Goal: Transaction & Acquisition: Purchase product/service

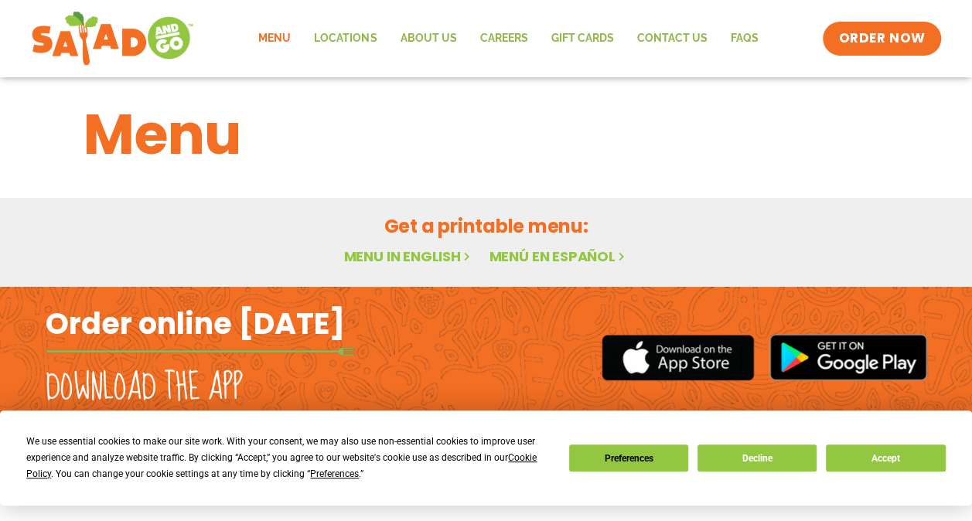
scroll to position [15, 0]
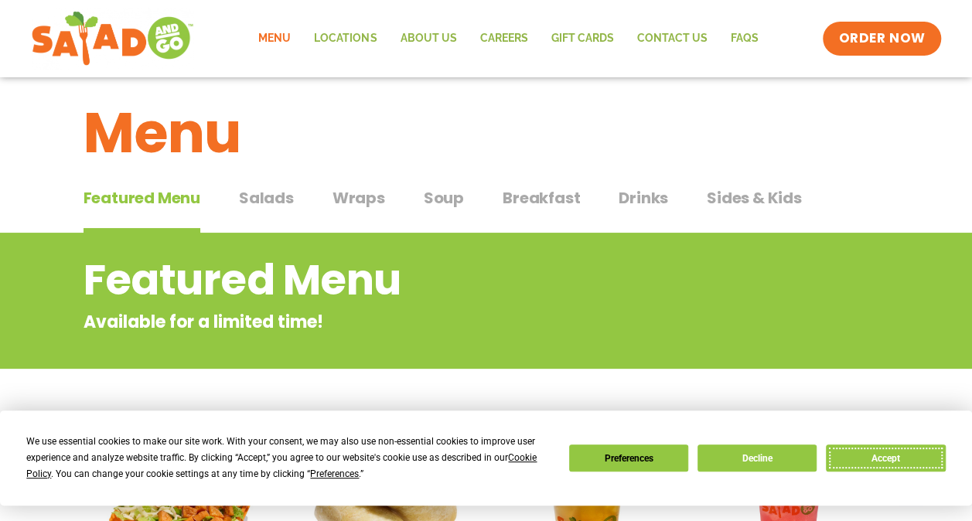
drag, startPoint x: 890, startPoint y: 461, endPoint x: 883, endPoint y: 456, distance: 8.4
click at [890, 461] on button "Accept" at bounding box center [884, 457] width 119 height 27
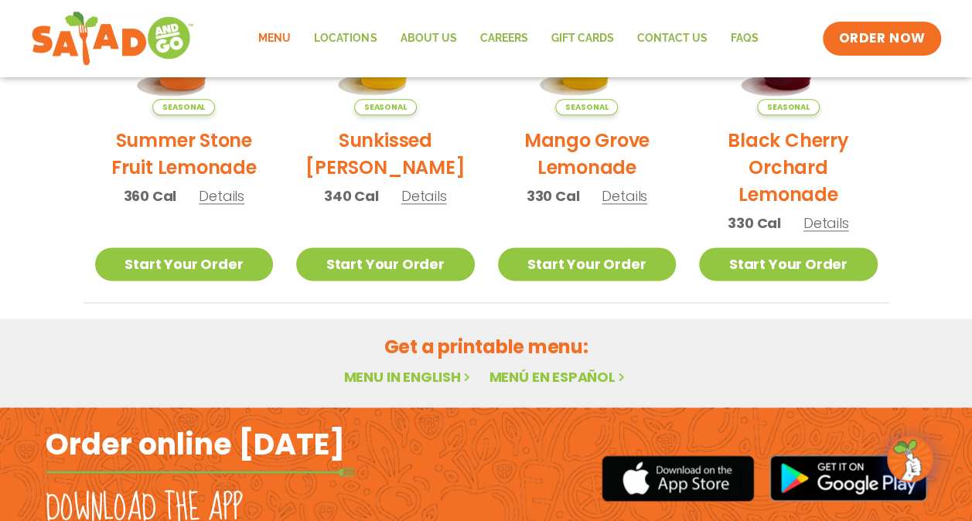
scroll to position [856, 0]
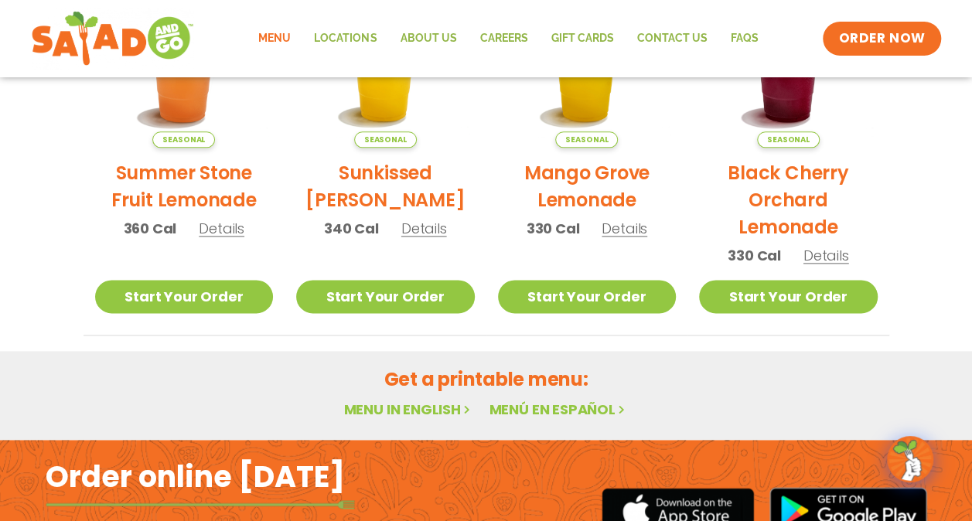
click at [585, 408] on link "Menú en español" at bounding box center [557, 409] width 139 height 19
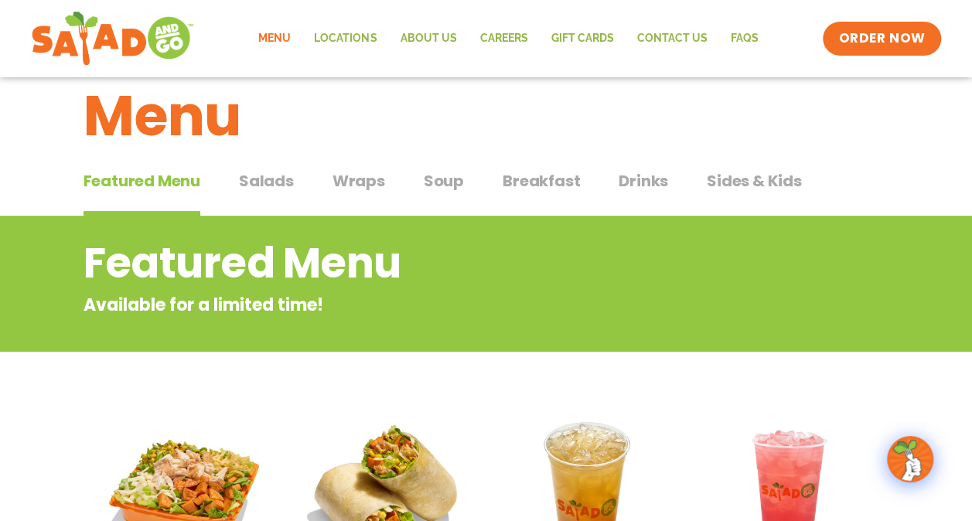
scroll to position [0, 0]
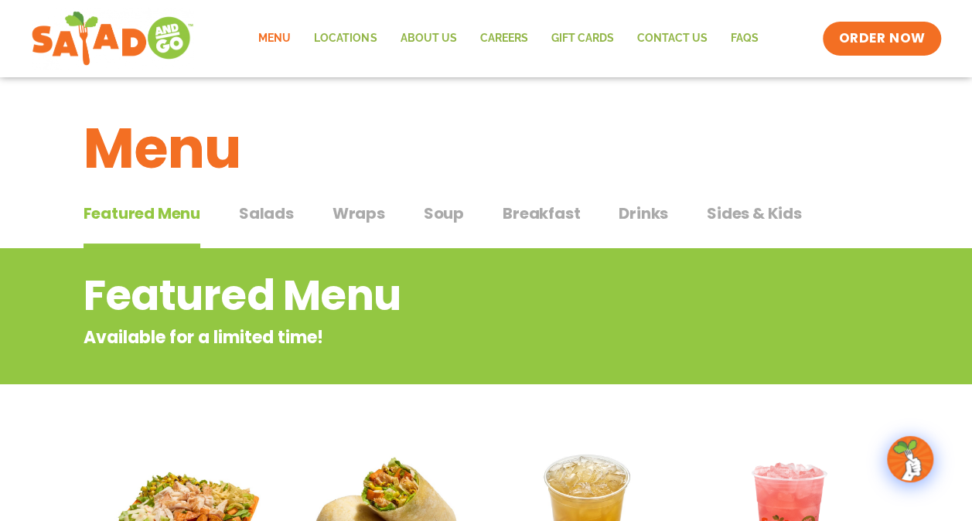
click at [444, 212] on span "Soup" at bounding box center [444, 213] width 40 height 23
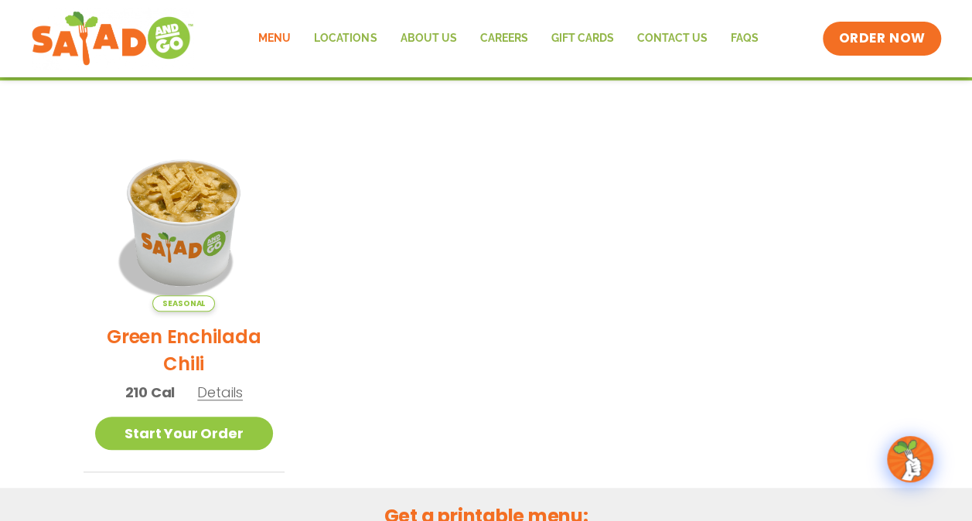
scroll to position [311, 0]
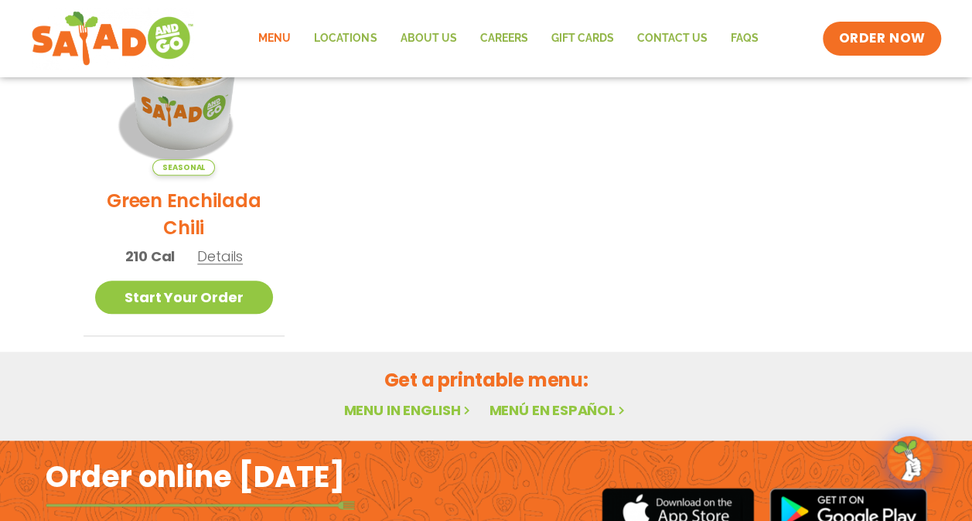
click at [575, 258] on ul "Seasonal Green Enchilada Chili 210 Cal Details Start Your Order Seasonal Start …" at bounding box center [485, 166] width 805 height 339
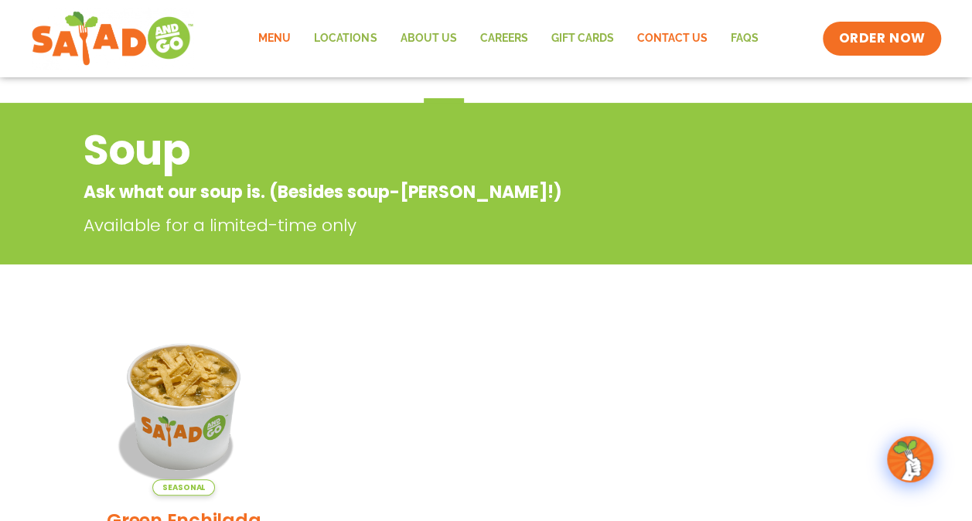
scroll to position [2, 0]
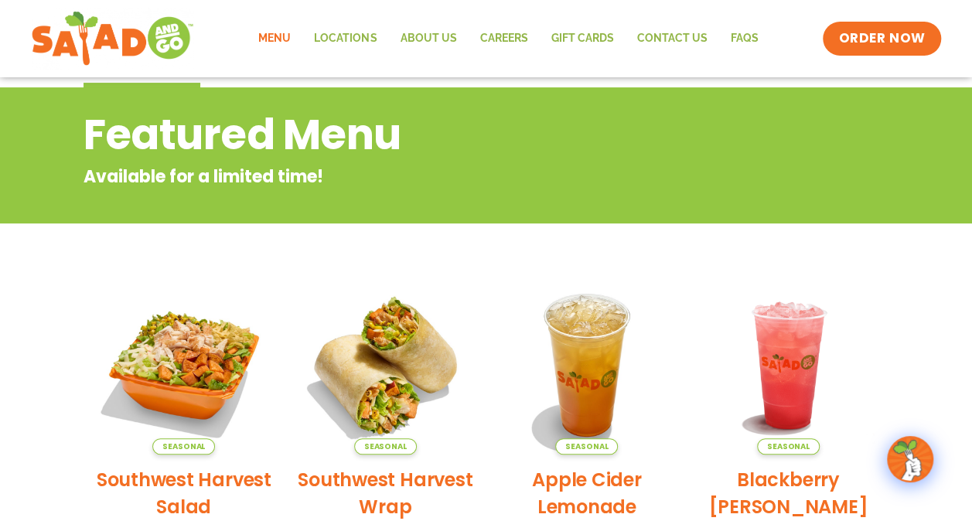
scroll to position [6, 0]
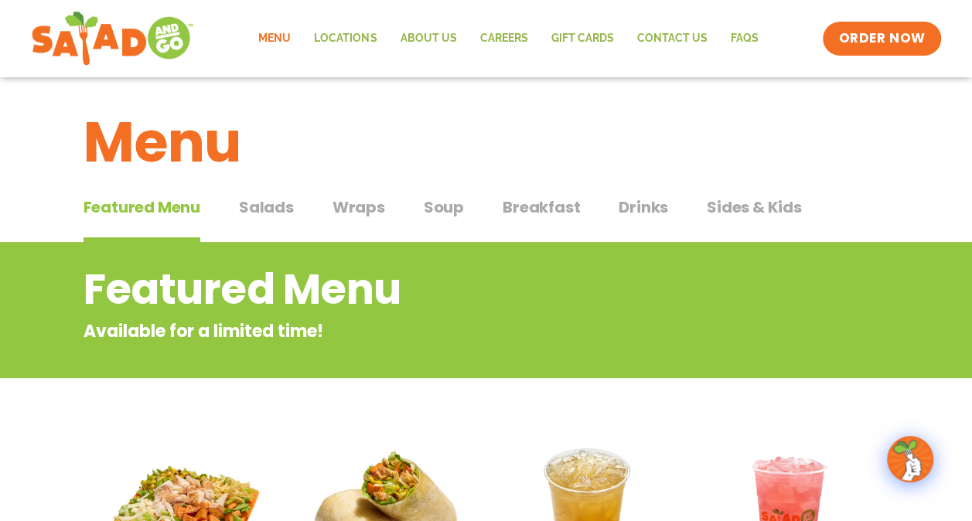
click at [277, 207] on span "Salads" at bounding box center [266, 207] width 55 height 23
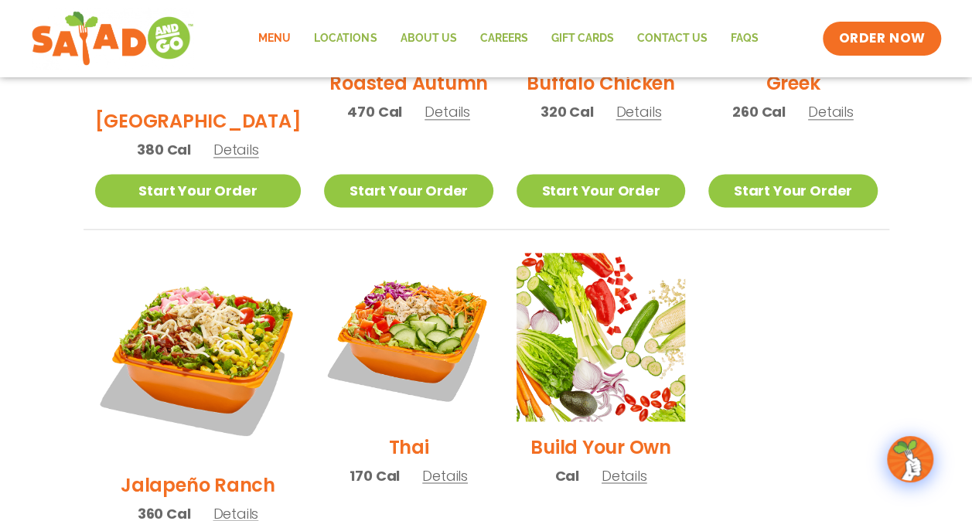
scroll to position [1088, 0]
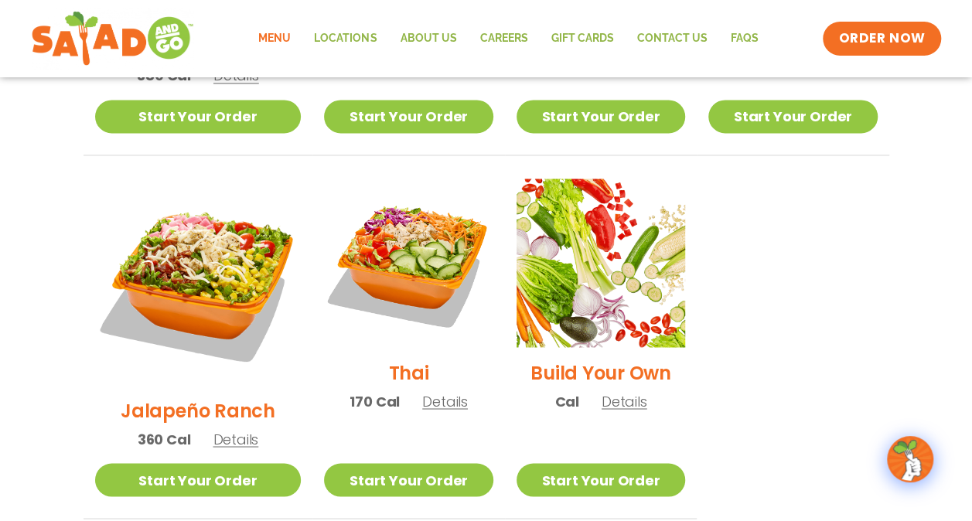
click at [422, 391] on span "Details" at bounding box center [445, 400] width 46 height 19
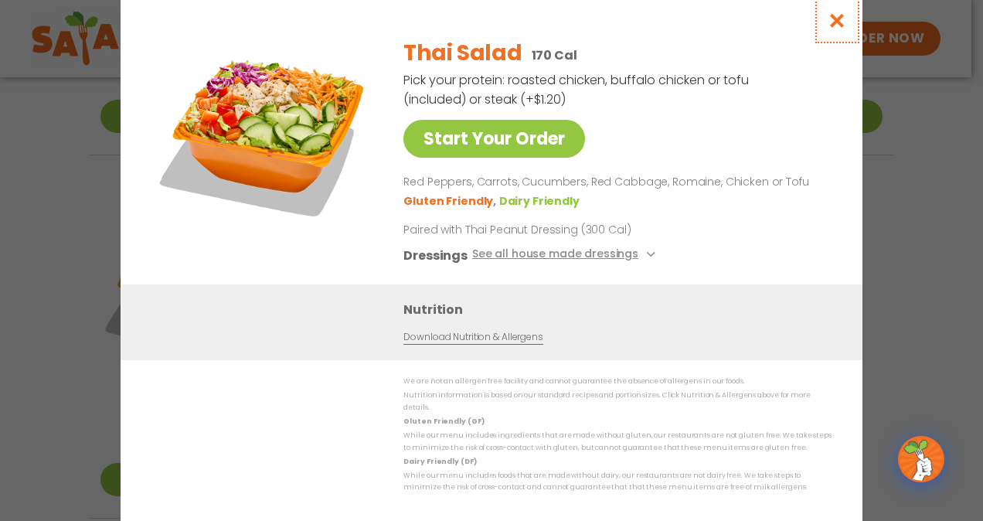
click at [831, 29] on icon "Close modal" at bounding box center [837, 20] width 19 height 16
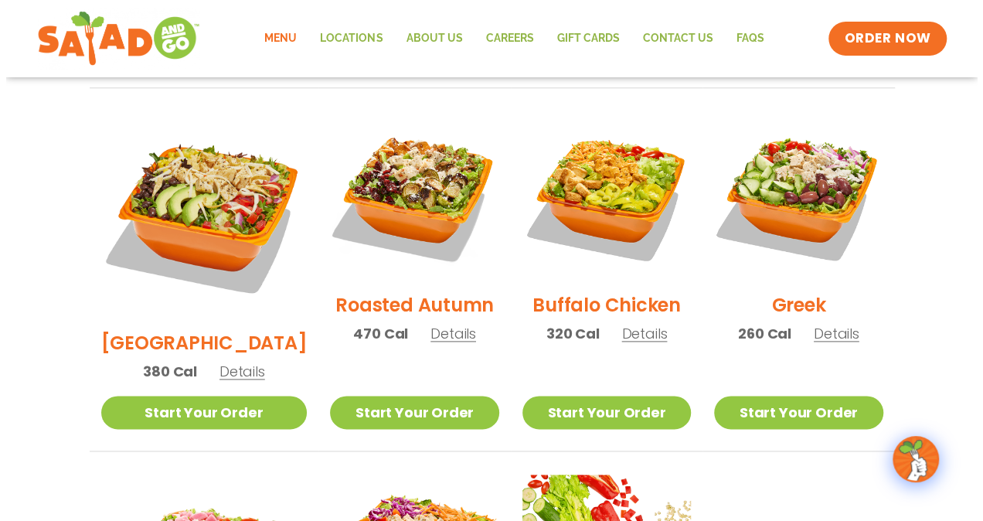
scroll to position [768, 0]
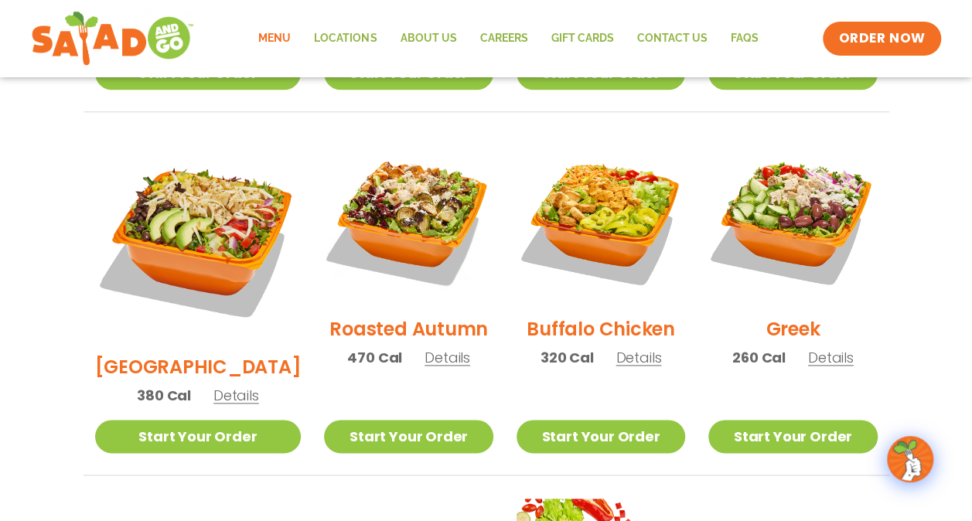
click at [424, 348] on span "Details" at bounding box center [447, 357] width 46 height 19
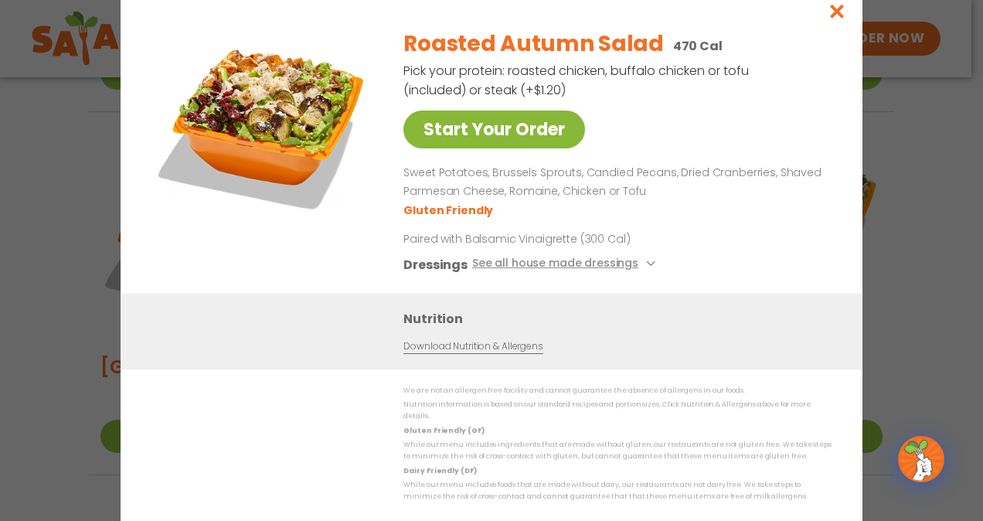
click at [502, 130] on link "Start Your Order" at bounding box center [494, 130] width 182 height 38
